Goal: Communication & Community: Answer question/provide support

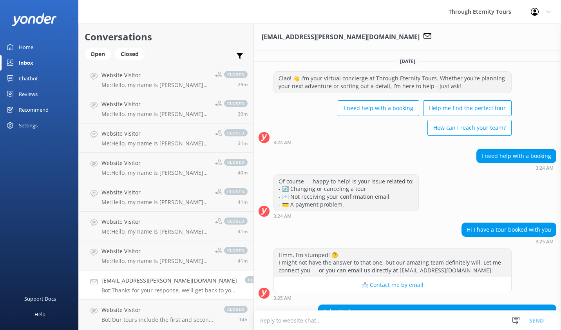
scroll to position [103, 0]
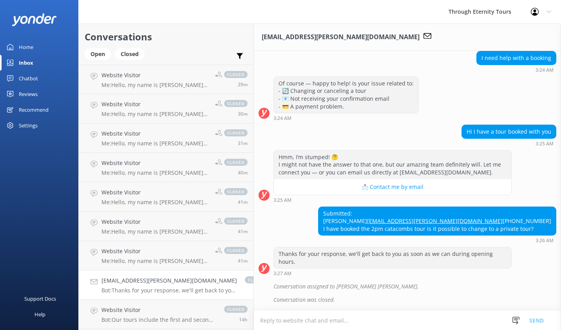
click at [341, 321] on textarea at bounding box center [407, 319] width 307 height 19
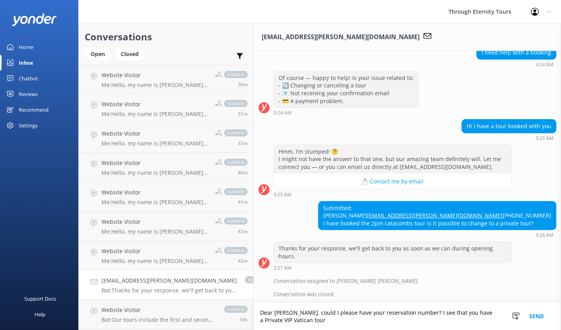
scroll to position [111, 0]
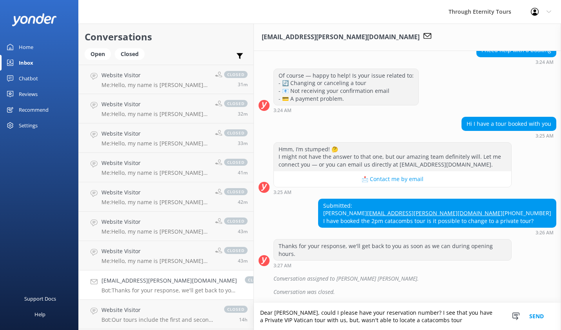
click at [413, 319] on textarea "Dear [PERSON_NAME], could I please have your reservation number? I see that you…" at bounding box center [407, 316] width 307 height 27
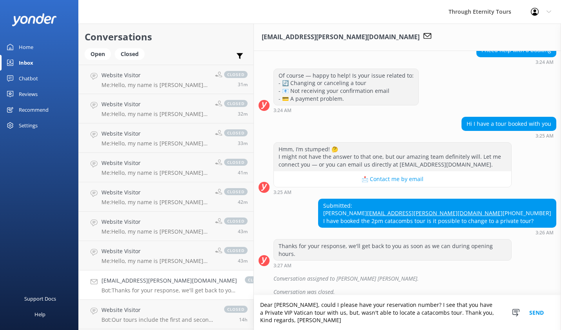
click at [277, 313] on textarea "Dear [PERSON_NAME], could I please have your reservation number? I see that you…" at bounding box center [407, 312] width 307 height 35
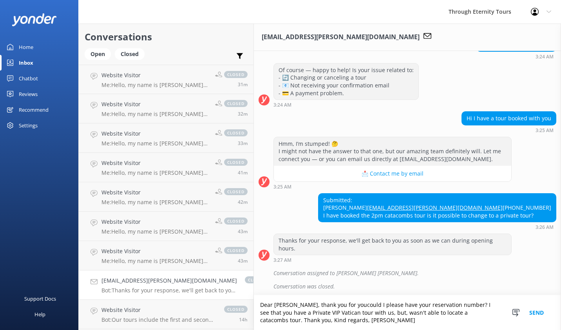
scroll to position [118, 0]
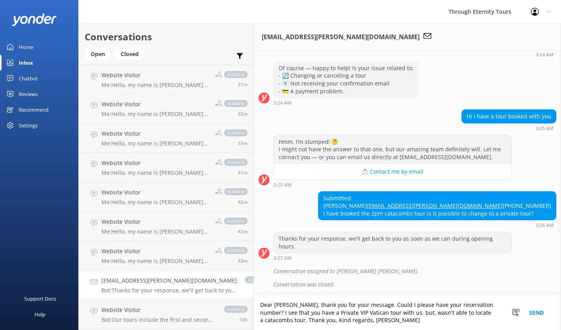
type textarea "Dear [PERSON_NAME], thank you for your message. Could I please have your reserv…"
click at [531, 309] on button "Send" at bounding box center [536, 312] width 29 height 35
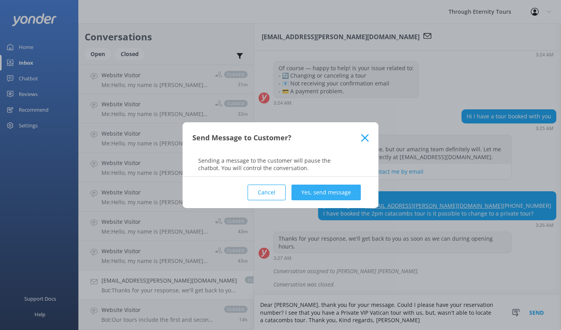
click at [345, 194] on button "Yes, send message" at bounding box center [325, 192] width 69 height 16
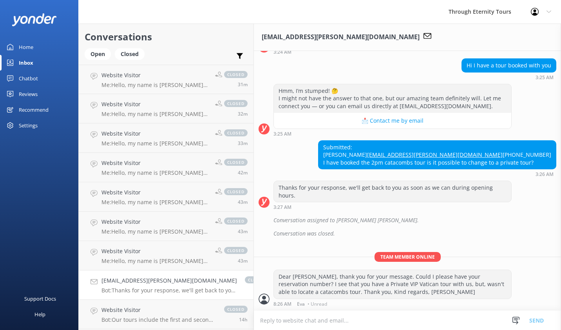
scroll to position [169, 0]
